Goal: Navigation & Orientation: Understand site structure

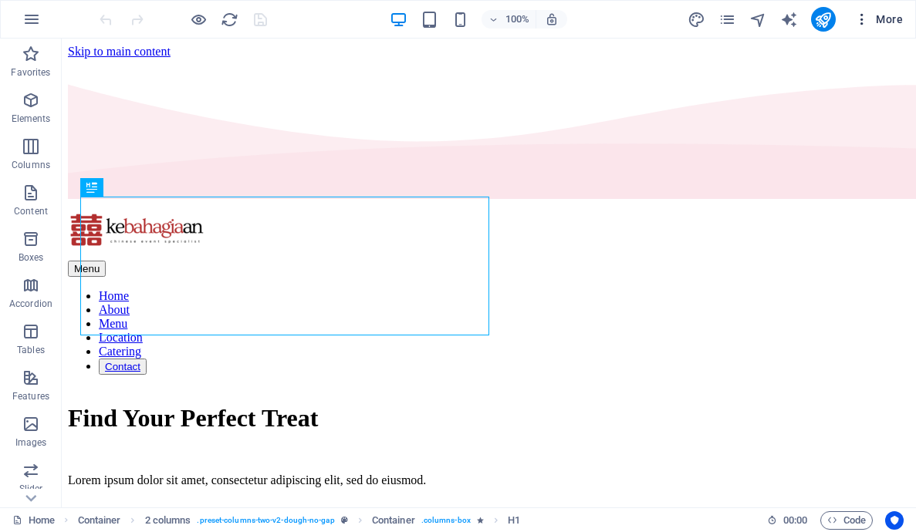
click at [881, 25] on span "More" at bounding box center [878, 19] width 49 height 15
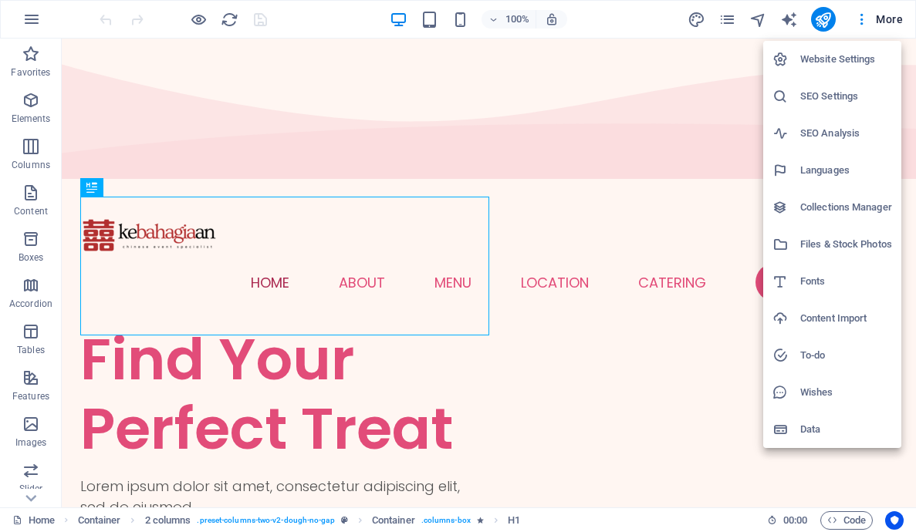
click at [857, 17] on div at bounding box center [458, 266] width 916 height 532
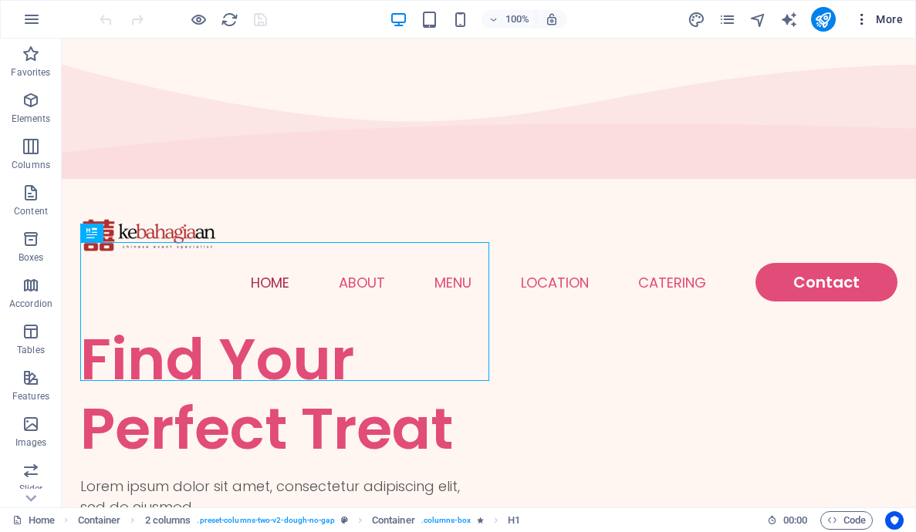
click at [866, 17] on icon "button" at bounding box center [861, 19] width 15 height 15
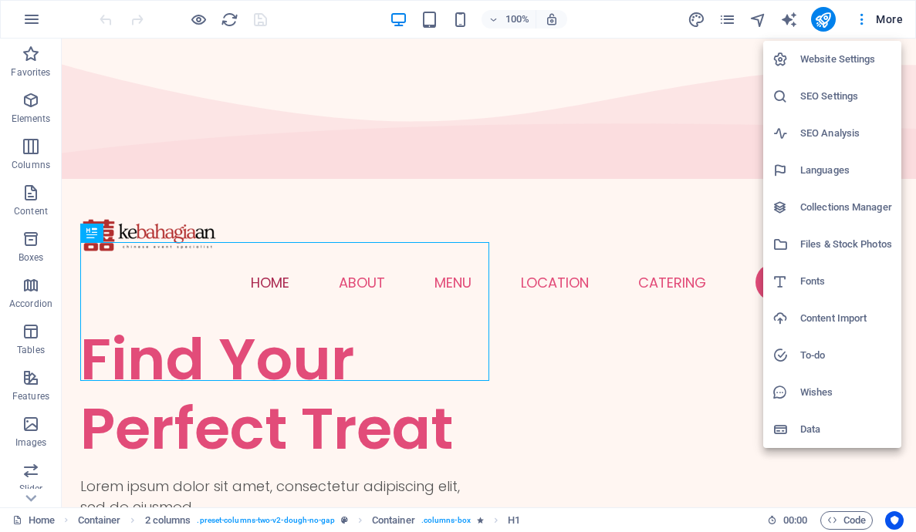
click at [849, 59] on h6 "Website Settings" at bounding box center [846, 59] width 92 height 19
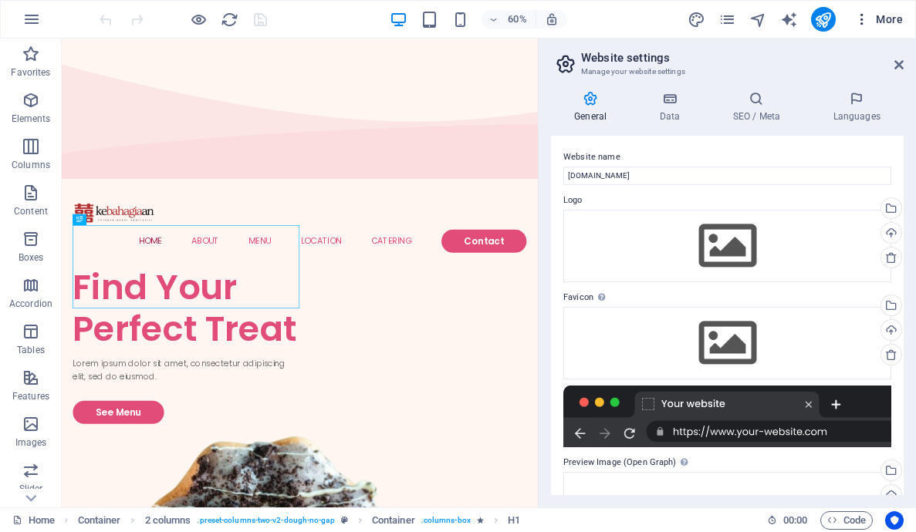
click at [861, 15] on icon "button" at bounding box center [861, 19] width 15 height 15
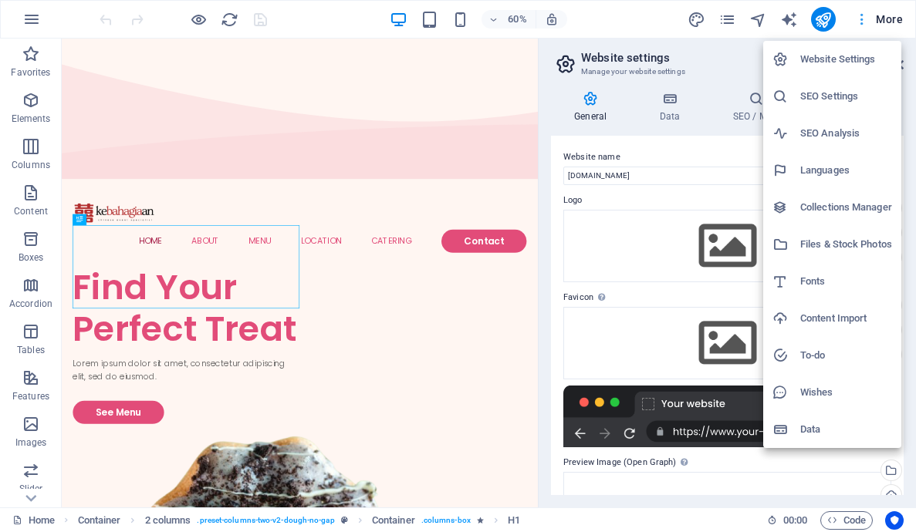
click at [861, 15] on div at bounding box center [458, 266] width 916 height 532
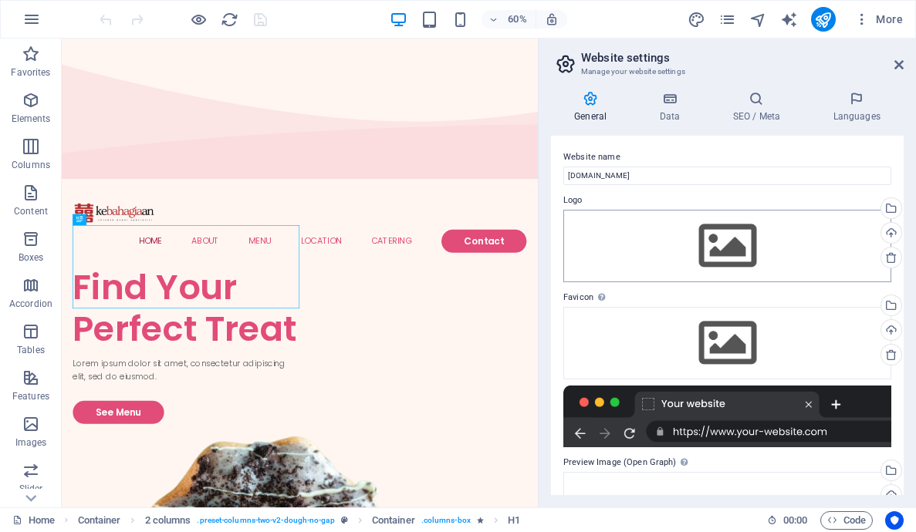
scroll to position [167, 0]
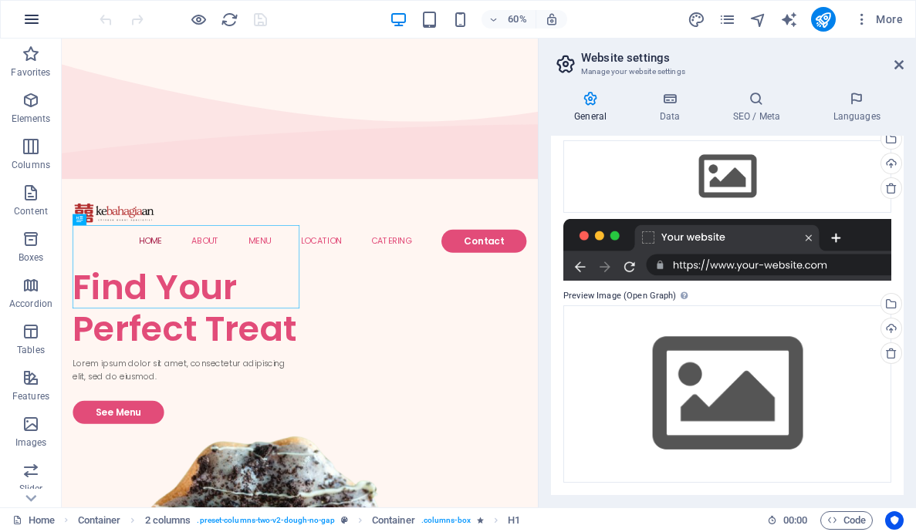
click at [42, 23] on button "button" at bounding box center [31, 19] width 37 height 37
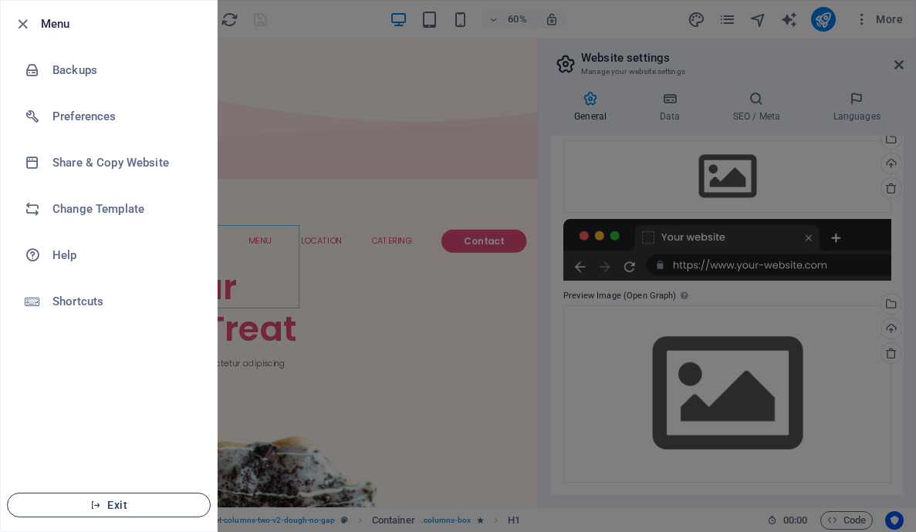
click at [140, 501] on span "Exit" at bounding box center [108, 505] width 177 height 12
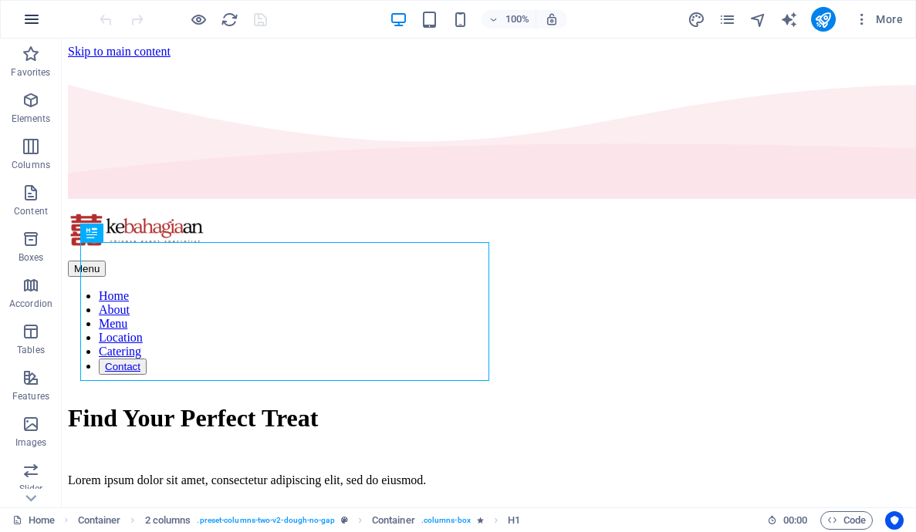
click at [26, 22] on icon "button" at bounding box center [31, 19] width 19 height 19
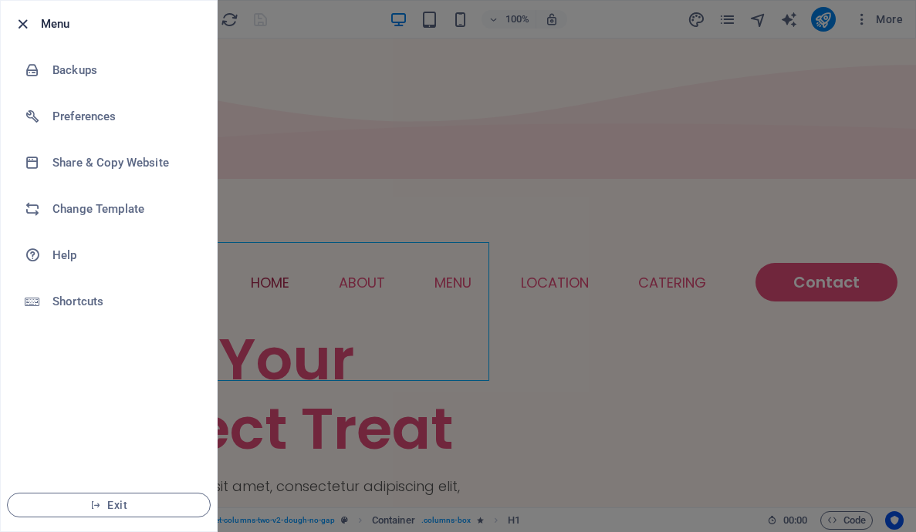
click at [21, 26] on icon "button" at bounding box center [23, 24] width 18 height 18
